Goal: Task Accomplishment & Management: Complete application form

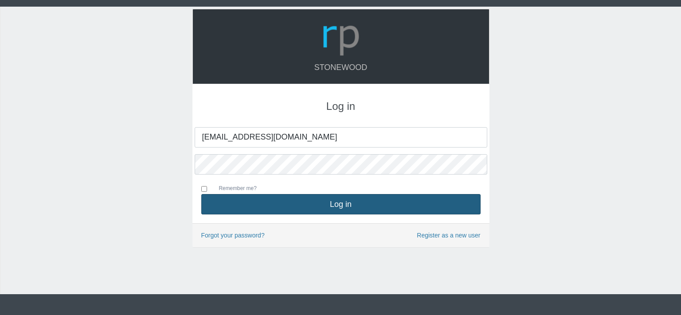
type input "[EMAIL_ADDRESS][DOMAIN_NAME]"
click at [283, 197] on button "Log in" at bounding box center [340, 204] width 279 height 20
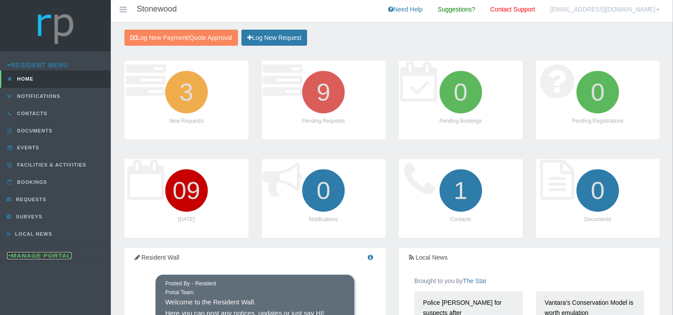
drag, startPoint x: 59, startPoint y: 253, endPoint x: 62, endPoint y: 241, distance: 12.3
click at [59, 253] on link "Manage Portal" at bounding box center [39, 255] width 64 height 7
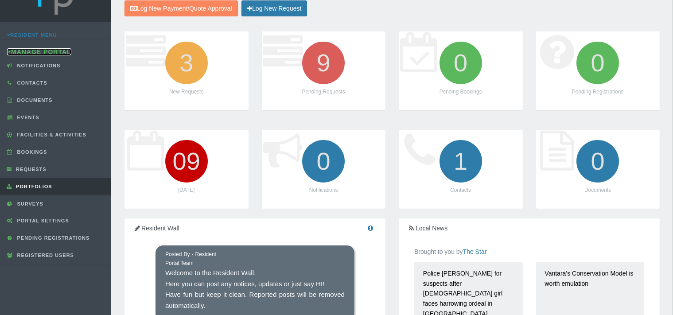
scroll to position [47, 0]
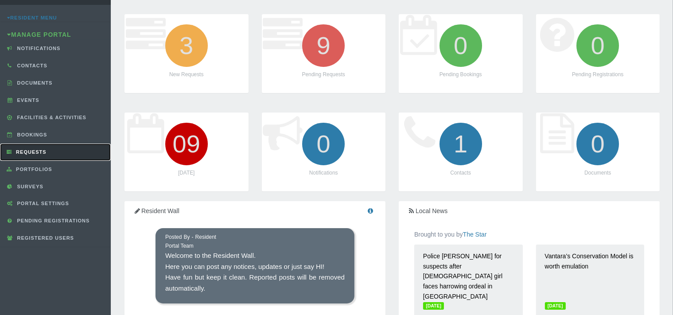
click at [42, 149] on span "Requests" at bounding box center [30, 151] width 33 height 5
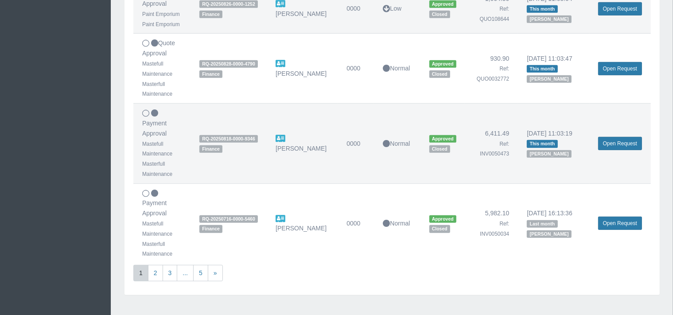
scroll to position [616, 0]
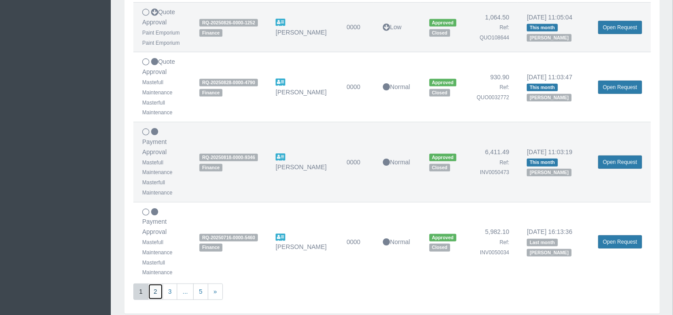
click at [153, 291] on link "2" at bounding box center [155, 292] width 15 height 16
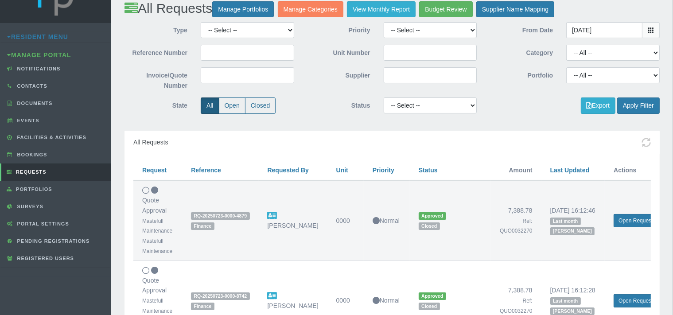
scroll to position [47, 0]
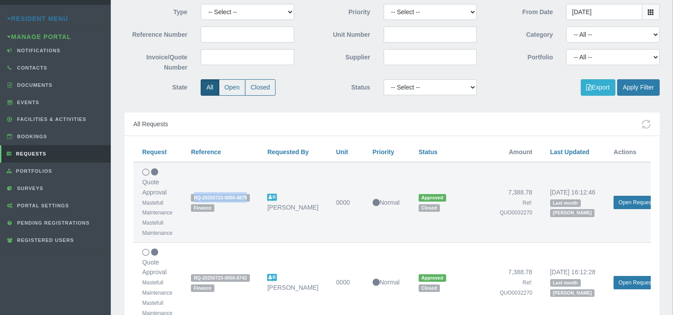
drag, startPoint x: 247, startPoint y: 197, endPoint x: 189, endPoint y: 199, distance: 58.1
click at [189, 199] on td "RQ-20250723-0000-4879 Finance" at bounding box center [220, 202] width 76 height 80
copy span "RQ-20250723-0000-4879"
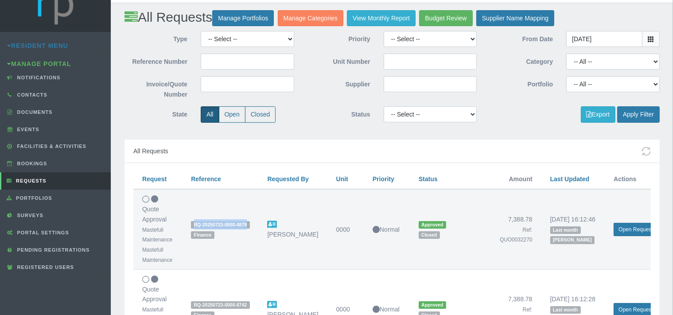
scroll to position [0, 0]
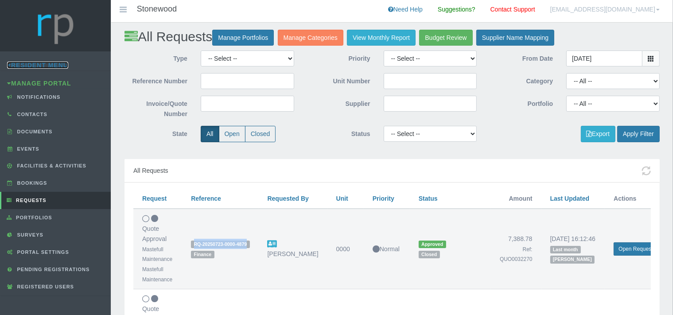
click at [34, 63] on link "Resident Menu" at bounding box center [37, 65] width 61 height 7
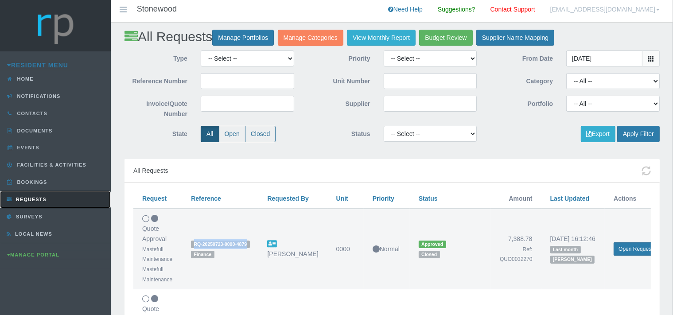
click at [37, 197] on span "Requests" at bounding box center [30, 199] width 33 height 5
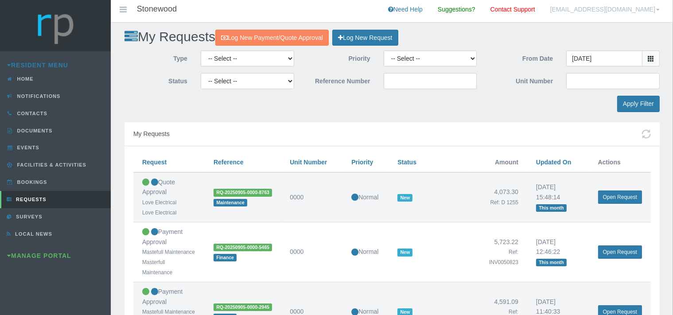
click at [384, 39] on link "Log New Request" at bounding box center [365, 38] width 66 height 16
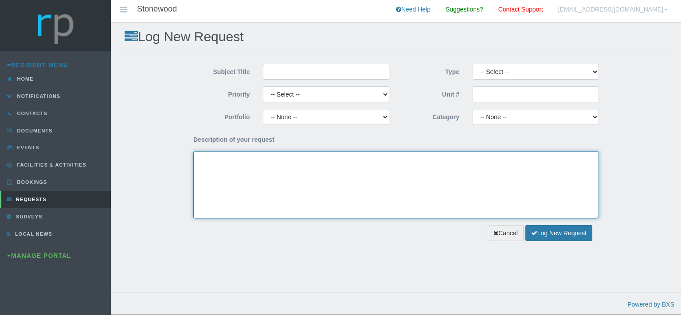
click at [291, 166] on textarea "Description of your request" at bounding box center [396, 185] width 406 height 67
paste textarea "RQ-20250723-0000-4879"
type textarea "RQ-20250723-0000-4879"
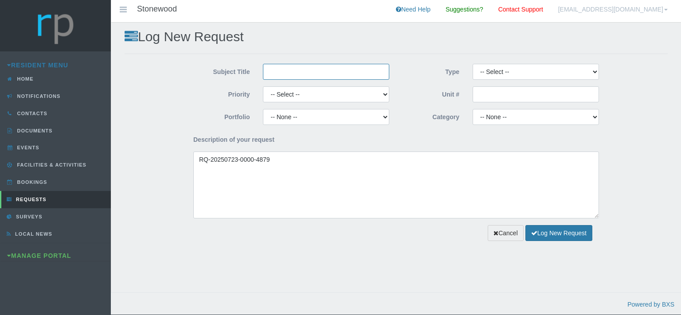
click at [306, 71] on input "Subject Title" at bounding box center [326, 72] width 126 height 16
type input "p"
type input "Mastefull Maintenance"
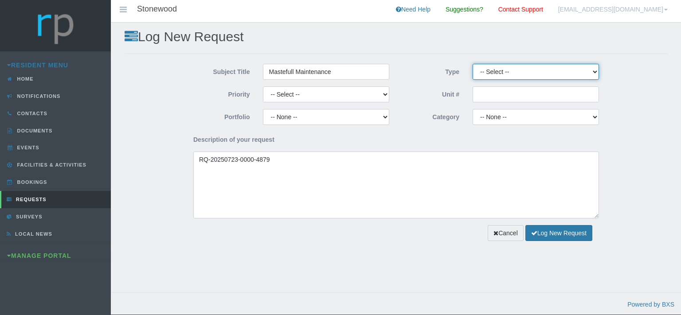
click at [472, 64] on select "-- Select -- Complaint Compliment Enquiry Request for maintenance Other (not li…" at bounding box center [535, 72] width 126 height 16
select select "PAYMENT"
click option "Payment Approval" at bounding box center [0, 0] width 0 height 0
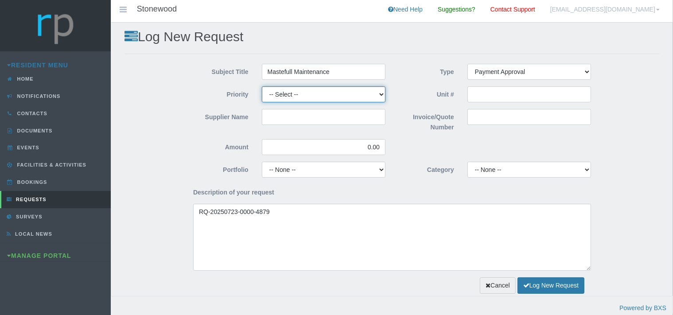
click at [262, 86] on select "-- Select -- High Low Normal" at bounding box center [324, 94] width 124 height 16
select select "MEDIUM"
click option "Normal" at bounding box center [0, 0] width 0 height 0
click at [285, 121] on input "Supplier Name" at bounding box center [324, 117] width 124 height 16
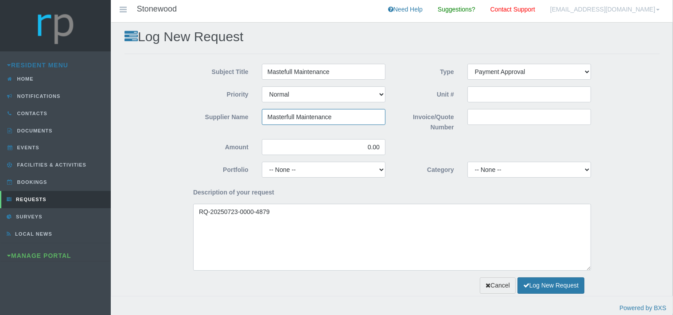
type input "Masterfull Maintenance"
click at [487, 116] on input "Invoice/Quote Number" at bounding box center [530, 117] width 124 height 16
paste input "INV0050857"
type input "INV0050857"
drag, startPoint x: 381, startPoint y: 147, endPoint x: 353, endPoint y: 144, distance: 28.0
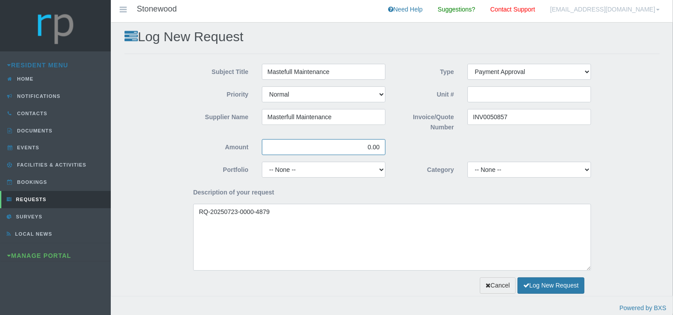
click at [353, 144] on input "0.00" at bounding box center [324, 147] width 124 height 16
type input "7,388.78"
click at [262, 162] on select "-- None -- Chairperson Communication Estate Manager Finance Gardens Maintenance…" at bounding box center [324, 170] width 124 height 16
select select "FINANCE"
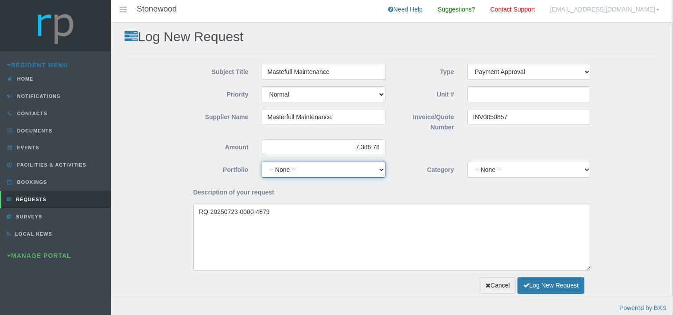
click option "Finance" at bounding box center [0, 0] width 0 height 0
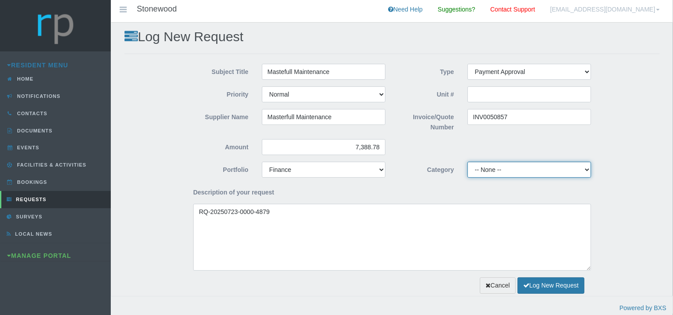
click at [468, 162] on select "-- None -- 10 YMP - Borehole 10 YMP - Fire Equipment 10 YMP - Garden upgrades 1…" at bounding box center [530, 170] width 124 height 16
select select "b9fb2f94-51d1-4928-ad57-bccca68532b4"
click option "10 YMP Building Repairs - Garden & Geyser Gates" at bounding box center [0, 0] width 0 height 0
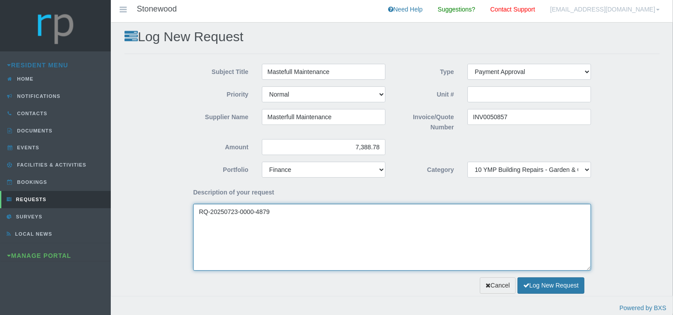
click at [200, 213] on textarea "RQ-20250723-0000-4879" at bounding box center [392, 237] width 398 height 67
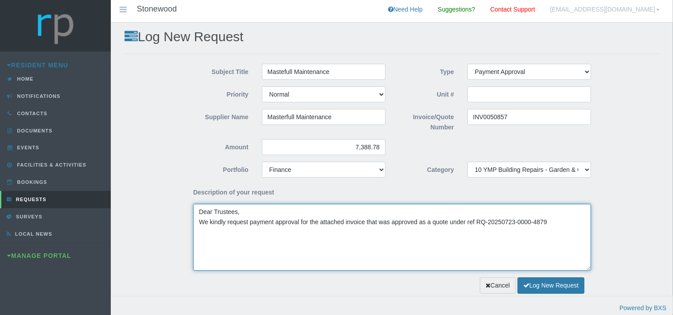
click at [549, 222] on textarea "Dear Trustees, We kindly request payment approval for the attached invoice that…" at bounding box center [392, 237] width 398 height 67
type textarea "Dear Trustees, We kindly request payment approval for the attached invoice that…"
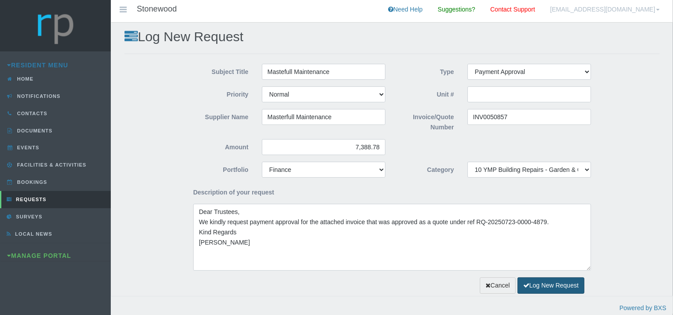
click at [544, 285] on button "Log New Request" at bounding box center [551, 285] width 67 height 16
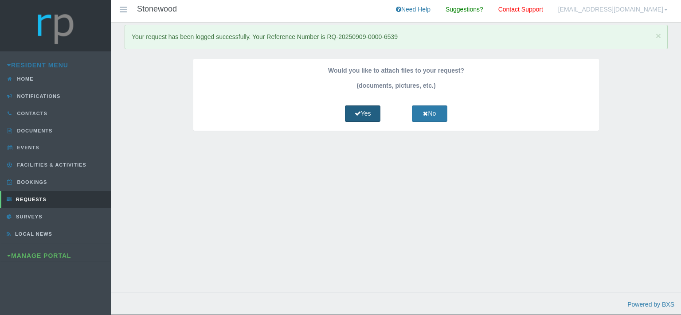
click at [362, 113] on link "Yes" at bounding box center [362, 113] width 35 height 16
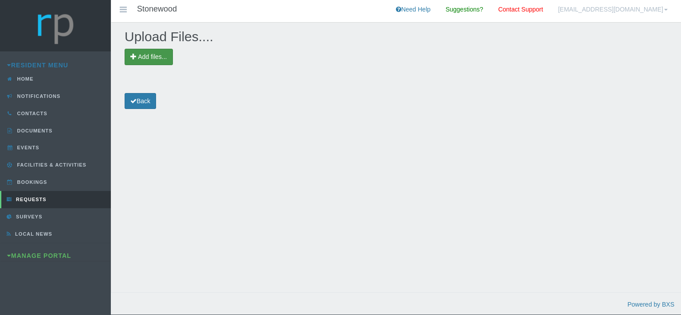
click at [150, 58] on span "Add files..." at bounding box center [152, 56] width 29 height 7
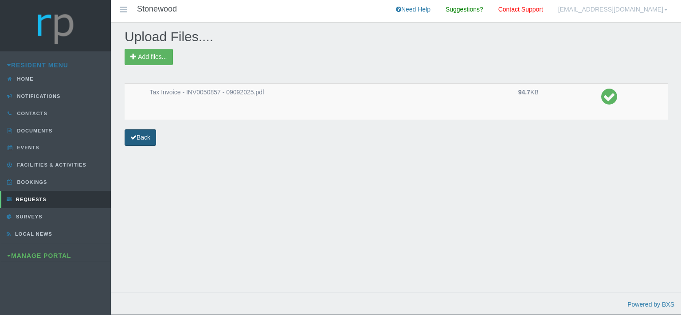
click at [136, 139] on icon at bounding box center [133, 137] width 6 height 6
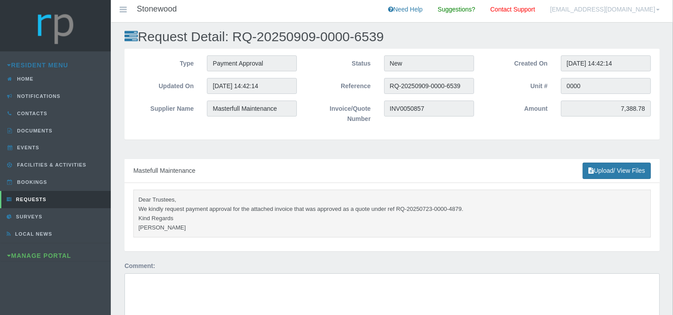
click at [33, 251] on div "Manage Portal" at bounding box center [55, 256] width 111 height 10
click at [40, 253] on link "Manage Portal" at bounding box center [39, 255] width 64 height 7
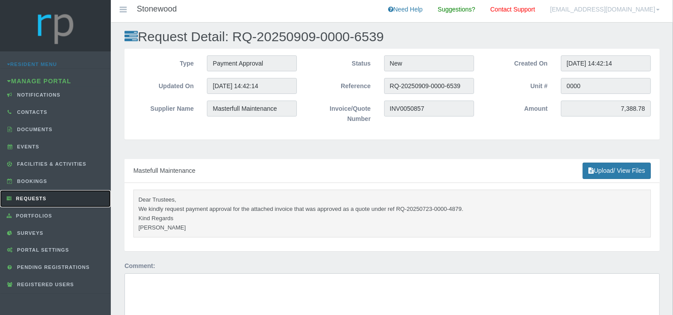
click at [49, 199] on link "Requests" at bounding box center [55, 198] width 111 height 17
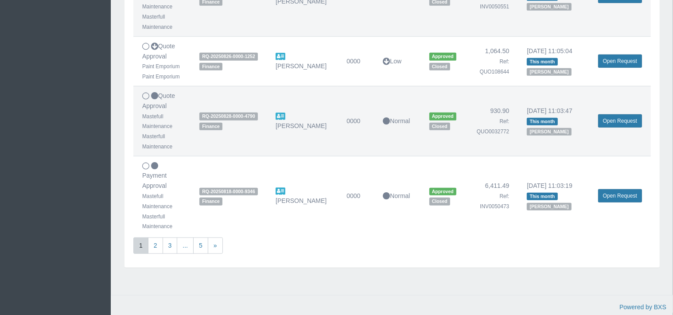
scroll to position [663, 0]
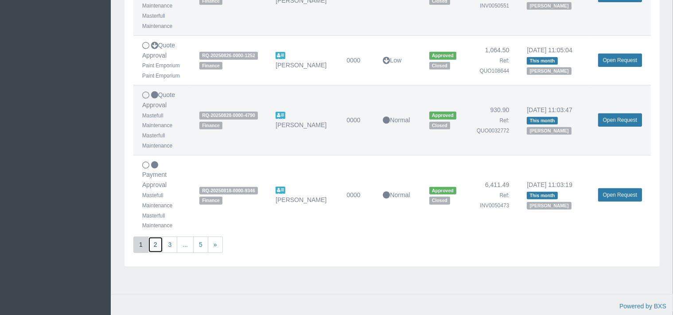
click at [153, 241] on link "2" at bounding box center [155, 245] width 15 height 16
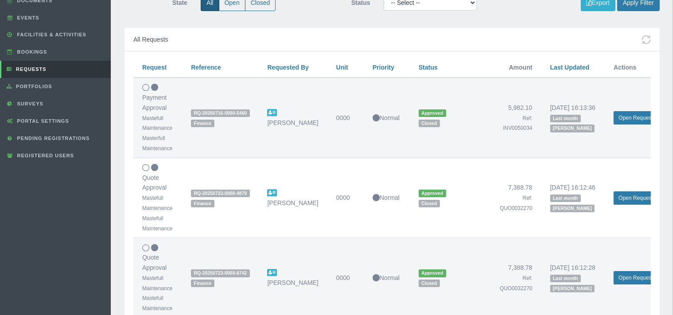
scroll to position [187, 0]
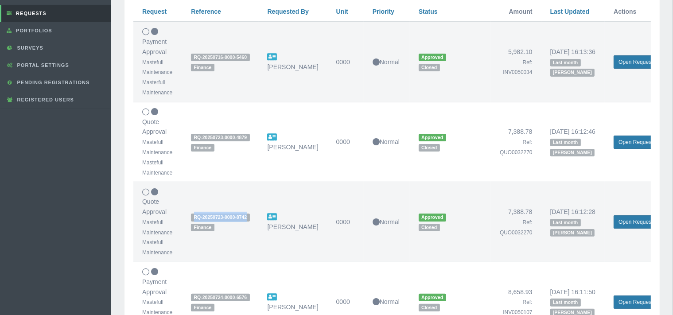
drag, startPoint x: 248, startPoint y: 215, endPoint x: 201, endPoint y: 216, distance: 47.4
click at [194, 218] on span "RQ-20250723-0000-8742" at bounding box center [220, 218] width 58 height 8
copy span "RQ-20250723-0000-8742"
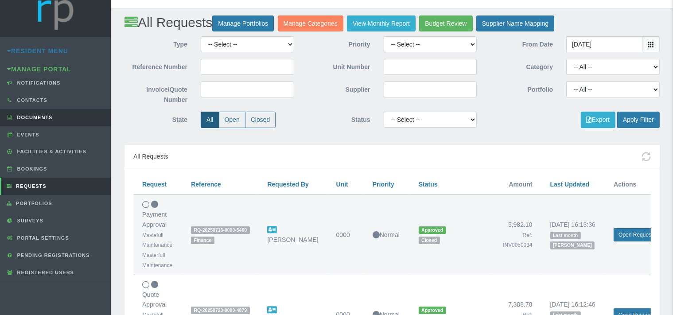
scroll to position [0, 0]
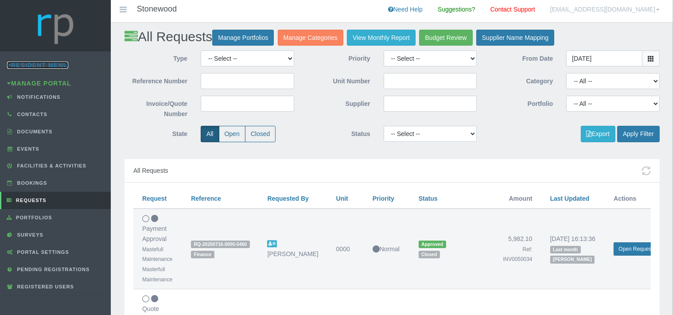
click at [38, 66] on link "Resident Menu" at bounding box center [37, 65] width 61 height 7
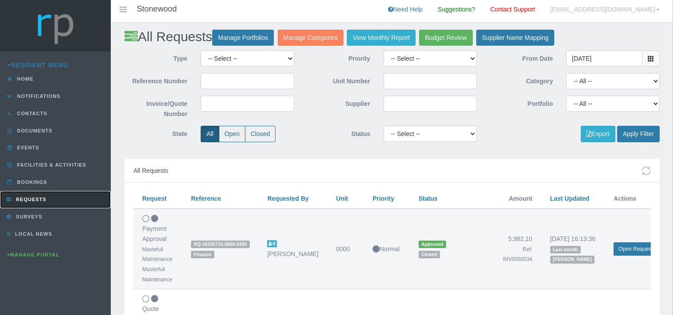
click at [49, 197] on link "Requests" at bounding box center [55, 199] width 111 height 17
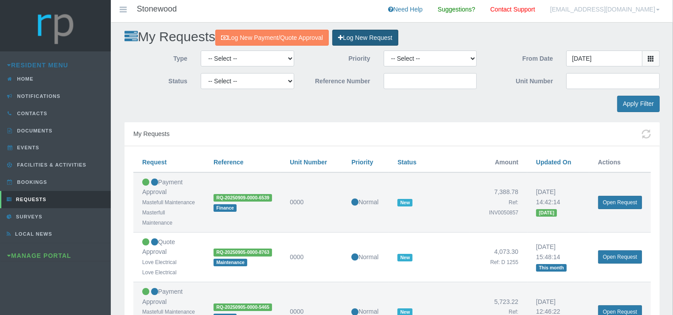
click at [375, 37] on link "Log New Request" at bounding box center [365, 38] width 66 height 16
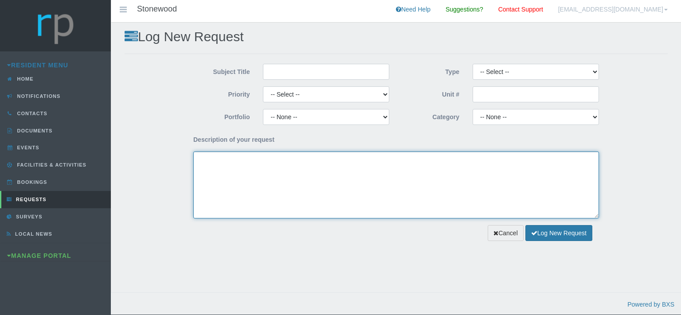
click at [251, 166] on textarea "Description of your request" at bounding box center [396, 185] width 406 height 67
paste textarea "RQ-20250723-0000-8742"
type textarea "RQ-20250723-0000-8742"
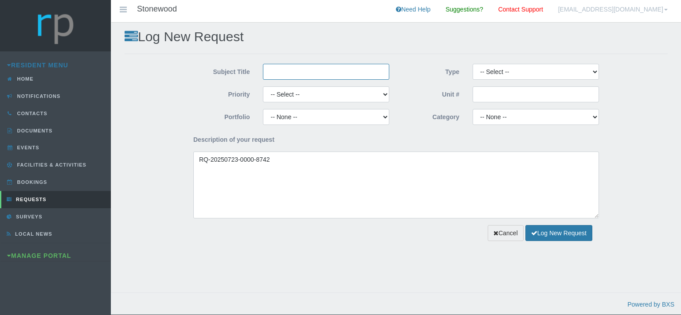
click at [316, 73] on input "Subject Title" at bounding box center [326, 72] width 126 height 16
type input "Mastefull Maintenance"
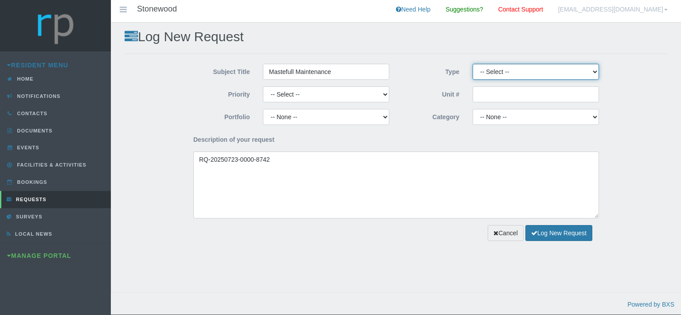
click at [472, 64] on select "-- Select -- Complaint Compliment Enquiry Request for maintenance Other (not li…" at bounding box center [535, 72] width 126 height 16
select select "PAYMENT"
click option "Payment Approval" at bounding box center [0, 0] width 0 height 0
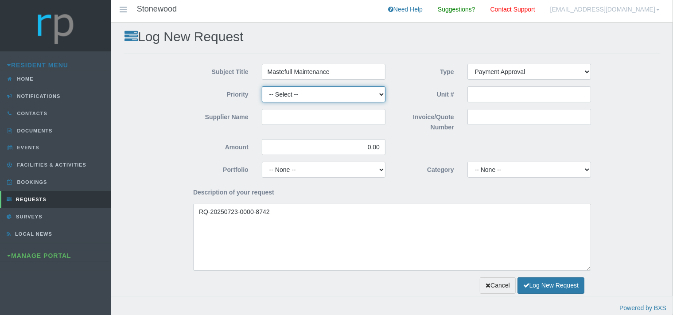
click at [262, 86] on select "-- Select -- High Low Normal" at bounding box center [324, 94] width 124 height 16
select select "MEDIUM"
click option "Normal" at bounding box center [0, 0] width 0 height 0
click at [276, 114] on input "Supplier Name" at bounding box center [324, 117] width 124 height 16
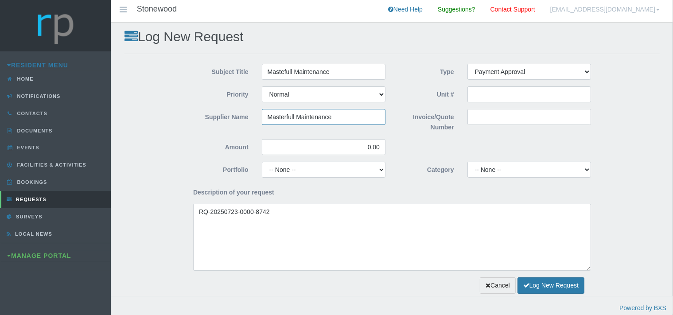
type input "Masterfull Maintenance"
drag, startPoint x: 380, startPoint y: 148, endPoint x: 352, endPoint y: 143, distance: 28.4
click at [353, 143] on input "0.00" at bounding box center [324, 147] width 124 height 16
type input "7,388.78"
click at [476, 116] on input "Invoice/Quote Number" at bounding box center [530, 117] width 124 height 16
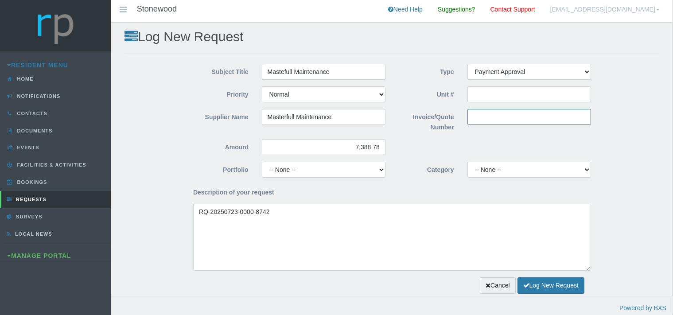
click at [503, 119] on input "Invoice/Quote Number" at bounding box center [530, 117] width 124 height 16
paste input "INV0050857"
type input "INV0050857"
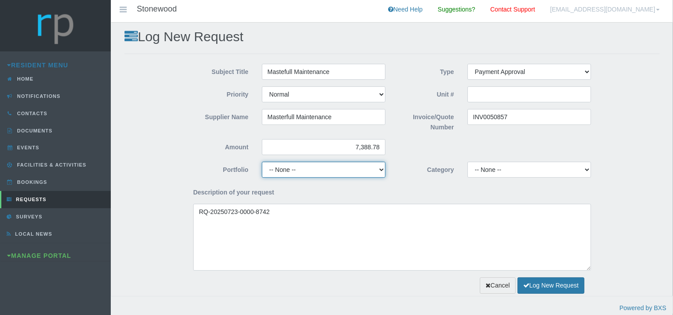
click at [262, 162] on select "-- None -- Chairperson Communication Estate Manager Finance Gardens Maintenance…" at bounding box center [324, 170] width 124 height 16
click option "Maintenance" at bounding box center [0, 0] width 0 height 0
click at [262, 162] on select "-- None -- Chairperson Communication Estate Manager Finance Gardens Maintenance…" at bounding box center [324, 170] width 124 height 16
select select "FINANCE"
click option "Finance" at bounding box center [0, 0] width 0 height 0
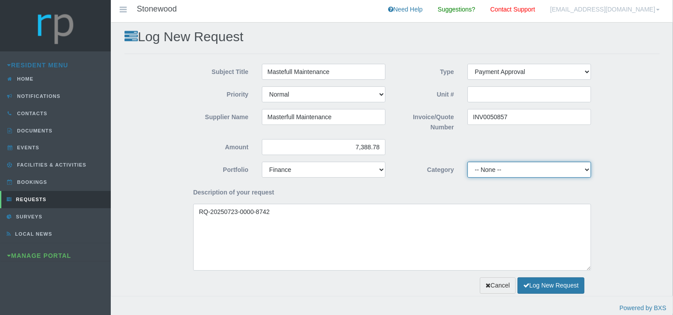
click at [468, 162] on select "-- None -- 10 YMP - Borehole 10 YMP - Fire Equipment 10 YMP - Garden upgrades 1…" at bounding box center [530, 170] width 124 height 16
select select "b9fb2f94-51d1-4928-ad57-bccca68532b4"
click option "10 YMP Building Repairs - Garden & Geyser Gates" at bounding box center [0, 0] width 0 height 0
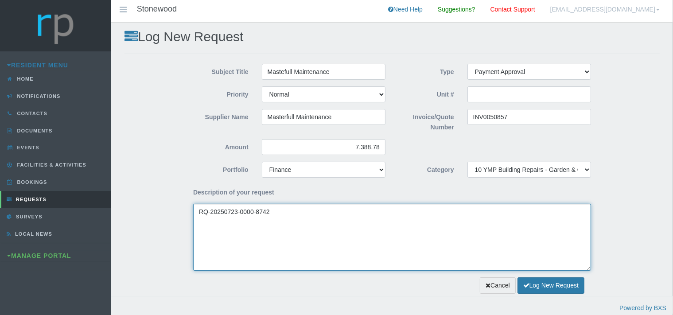
click at [195, 213] on textarea "RQ-20250723-0000-8742" at bounding box center [392, 237] width 398 height 67
click at [208, 214] on textarea "RQ-20250723-0000-8742" at bounding box center [392, 237] width 398 height 67
paste textarea "Dear Trustees, We kindly request payment approval for the attached invoice that…"
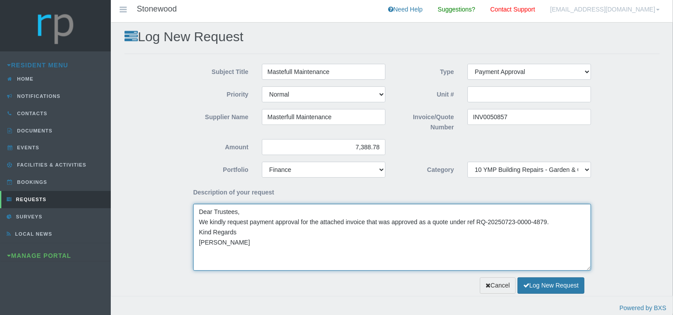
scroll to position [20, 0]
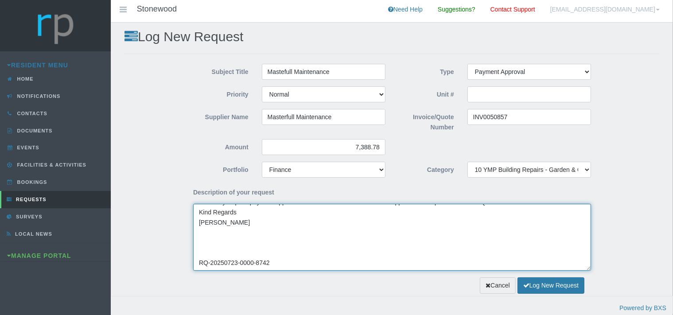
drag, startPoint x: 270, startPoint y: 261, endPoint x: 197, endPoint y: 262, distance: 73.1
click at [197, 262] on textarea "Dear Trustees, We kindly request payment approval for the attached invoice that…" at bounding box center [392, 237] width 398 height 67
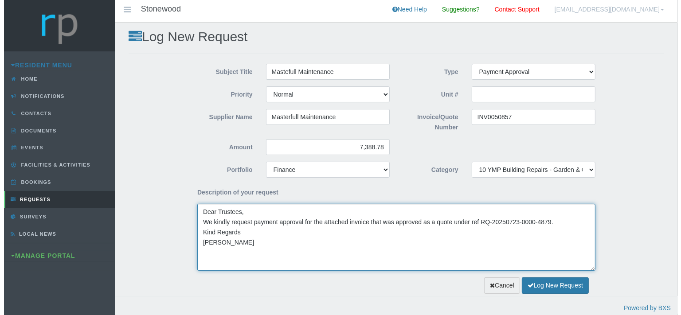
scroll to position [0, 0]
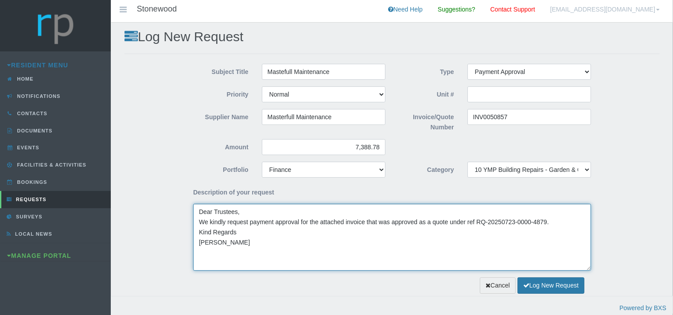
drag, startPoint x: 548, startPoint y: 222, endPoint x: 473, endPoint y: 223, distance: 74.9
click at [473, 223] on textarea "Dear Trustees, We kindly request payment approval for the attached invoice that…" at bounding box center [392, 237] width 398 height 67
click at [475, 231] on textarea "Dear Trustees, We kindly request payment approval for the attached invoice that…" at bounding box center [392, 237] width 398 height 67
drag, startPoint x: 550, startPoint y: 223, endPoint x: 476, endPoint y: 222, distance: 74.0
click at [476, 222] on textarea "Dear Trustees, We kindly request payment approval for the attached invoice that…" at bounding box center [392, 237] width 398 height 67
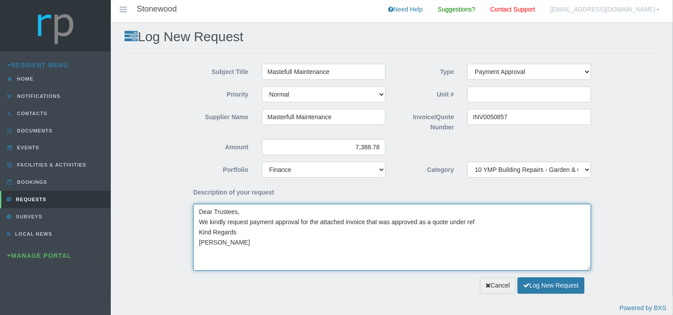
click at [479, 222] on textarea "Dear Trustees, We kindly request payment approval for the attached invoice that…" at bounding box center [392, 237] width 398 height 67
paste textarea "RQ-20250723-0000-8742"
type textarea "Dear Trustees, We kindly request payment approval for the attached invoice that…"
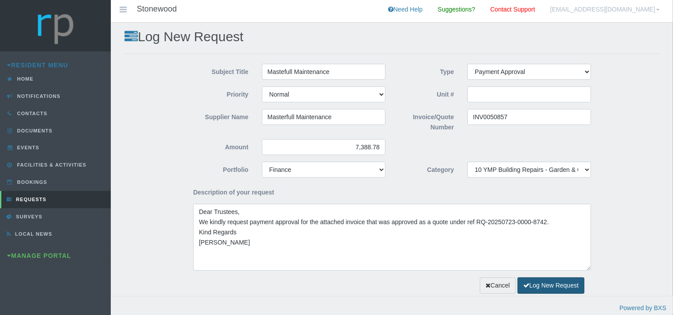
click at [532, 288] on button "Log New Request" at bounding box center [551, 285] width 67 height 16
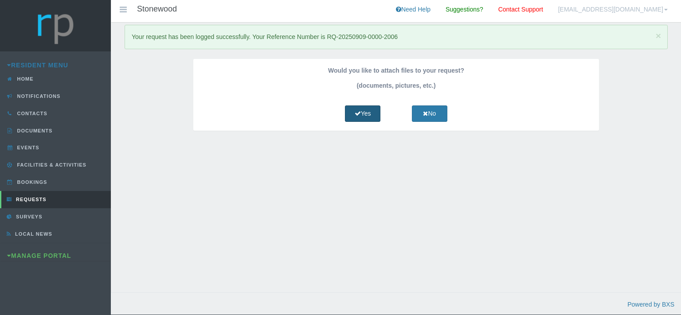
click at [361, 106] on link "Yes" at bounding box center [362, 113] width 35 height 16
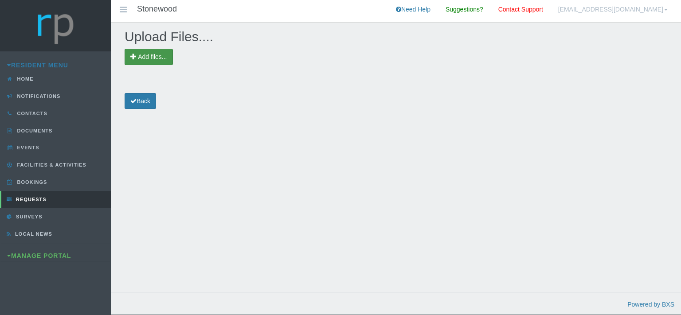
click at [153, 52] on span "Add files..." at bounding box center [149, 57] width 48 height 16
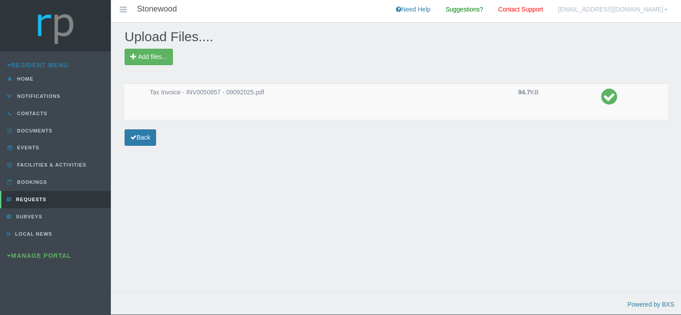
drag, startPoint x: 198, startPoint y: 175, endPoint x: 193, endPoint y: 169, distance: 8.2
click at [198, 175] on div "Upload Files.... Add files... Tax Invoice - INV0050857 - 09092025.pdf 94.7 KB B…" at bounding box center [396, 167] width 570 height 288
click at [151, 134] on link "Back" at bounding box center [140, 137] width 31 height 16
